Goal: Subscribe to service/newsletter

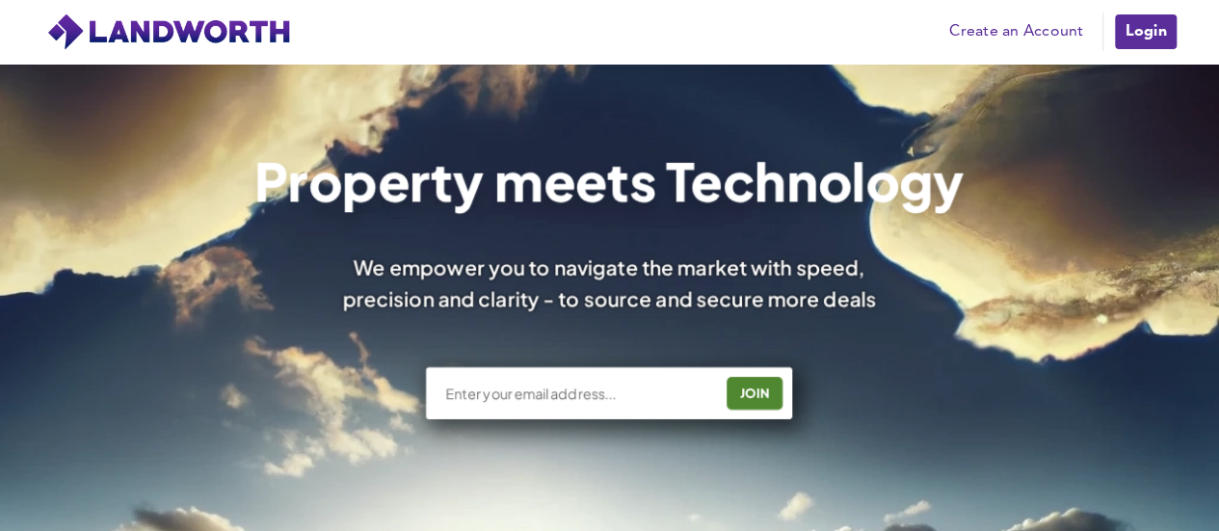
click at [628, 388] on input "text" at bounding box center [578, 393] width 269 height 19
type input "[EMAIL_ADDRESS][DOMAIN_NAME]"
click at [767, 385] on div "JOIN" at bounding box center [755, 393] width 44 height 31
